Goal: Use online tool/utility: Use online tool/utility

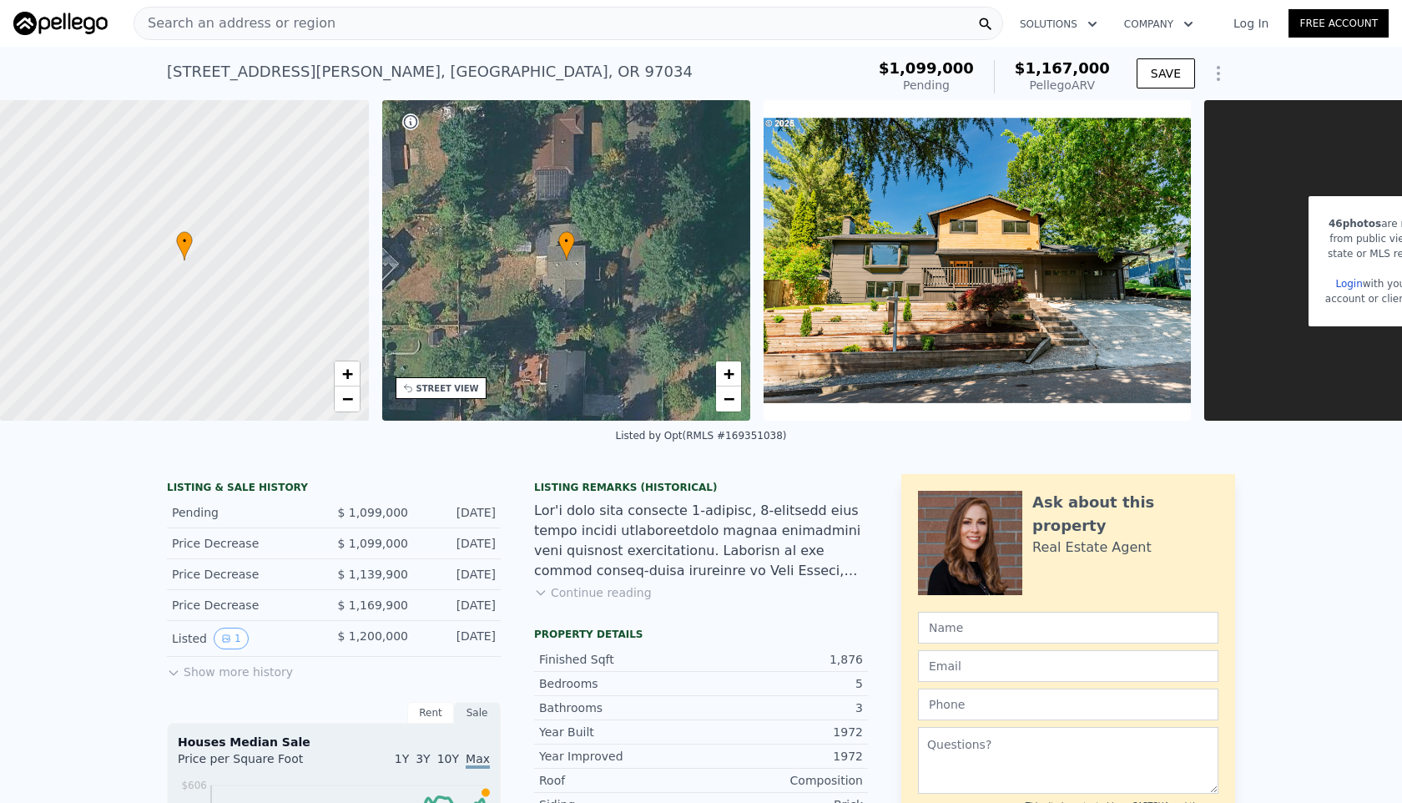
type input "2590"
type input "7500"
checkbox input "true"
type input "$ 1,167,000"
type input "7"
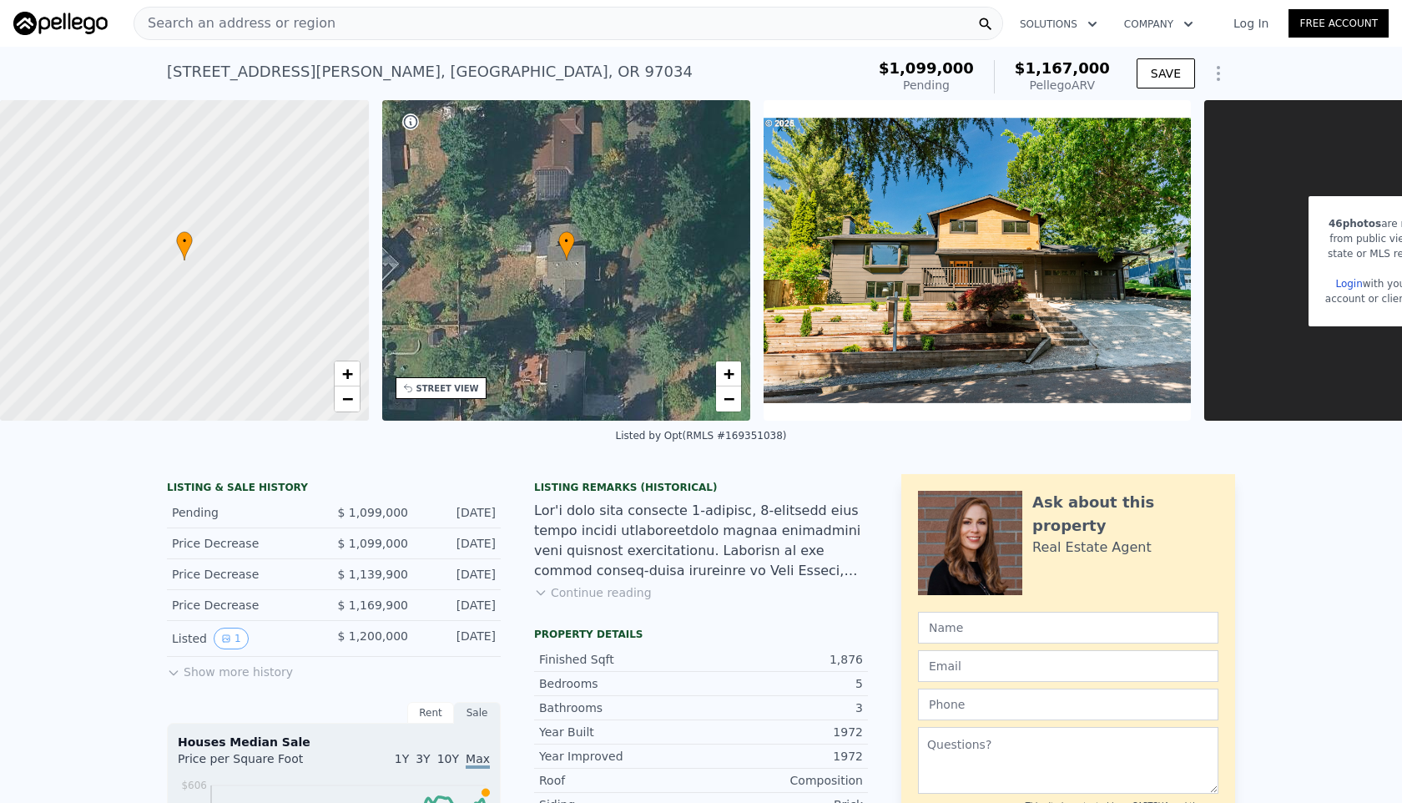
type input "$ 0"
type input "-$ 80,654"
click at [419, 27] on div "Search an address or region" at bounding box center [569, 23] width 870 height 33
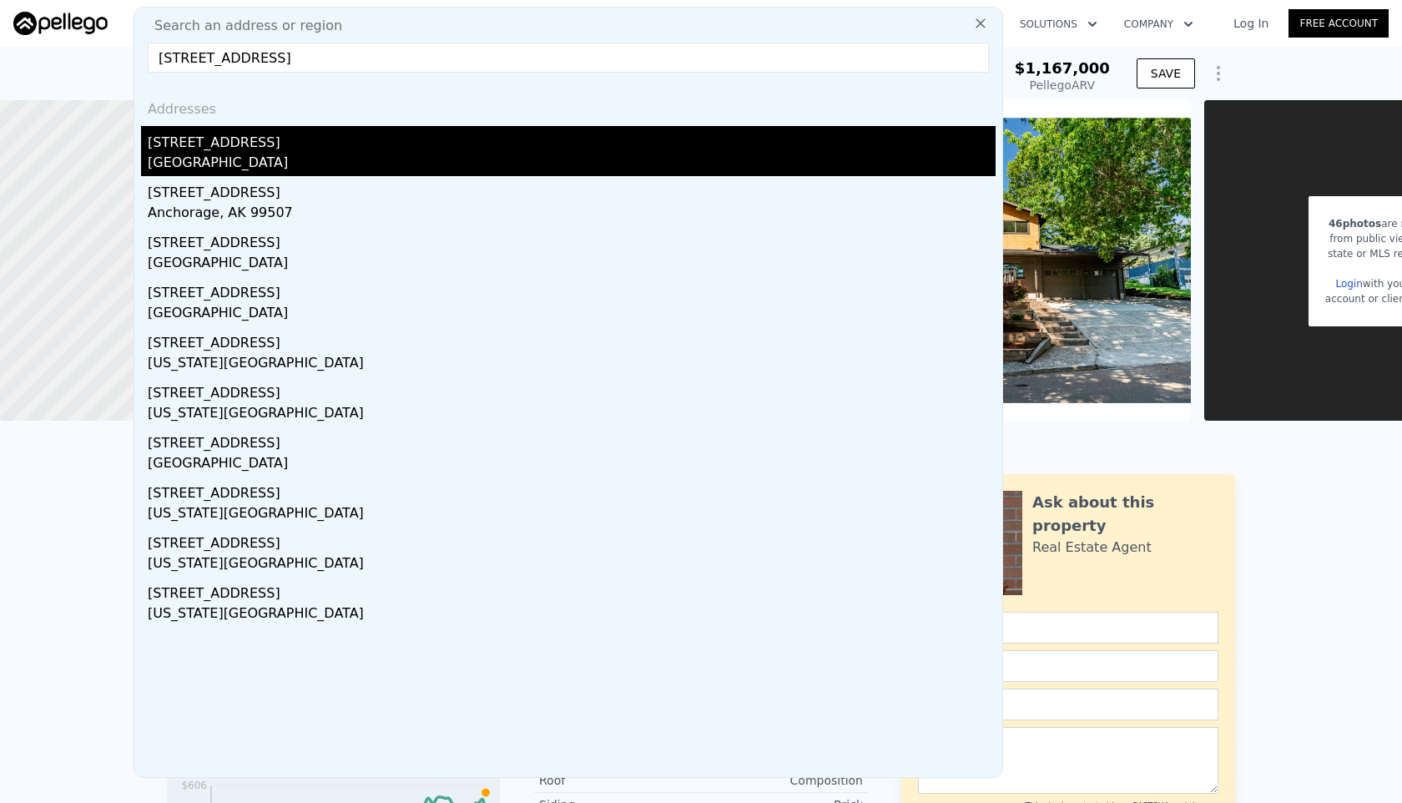
type input "[STREET_ADDRESS]"
click at [398, 144] on div "[STREET_ADDRESS]" at bounding box center [572, 139] width 848 height 27
